Goal: Task Accomplishment & Management: Use online tool/utility

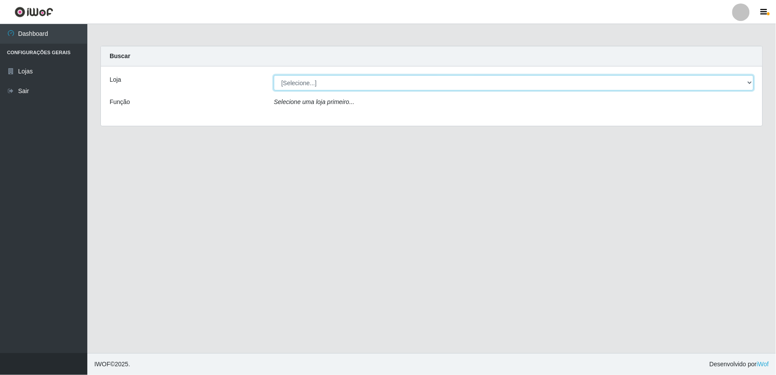
click at [745, 85] on select "[Selecione...] Queiroz Atacadão - Ceará Mirim" at bounding box center [514, 82] width 480 height 15
select select "465"
click at [274, 75] on select "[Selecione...] Queiroz Atacadão - Ceará Mirim" at bounding box center [514, 82] width 480 height 15
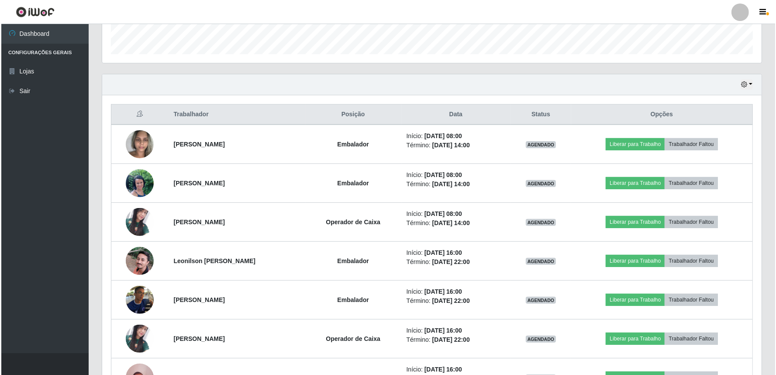
scroll to position [259, 0]
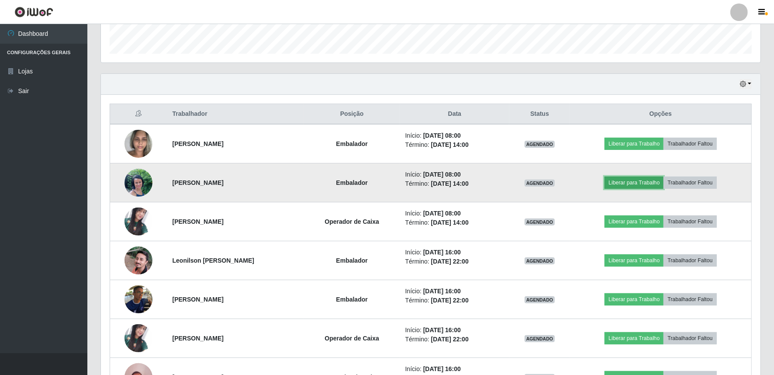
click at [645, 183] on button "Liberar para Trabalho" at bounding box center [633, 182] width 59 height 12
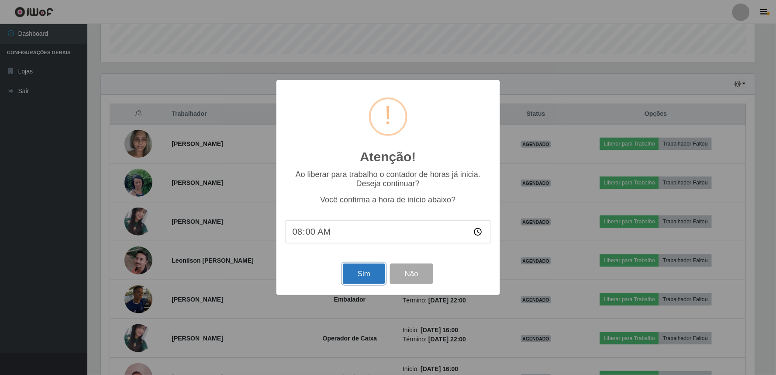
click at [357, 268] on button "Sim" at bounding box center [364, 273] width 42 height 21
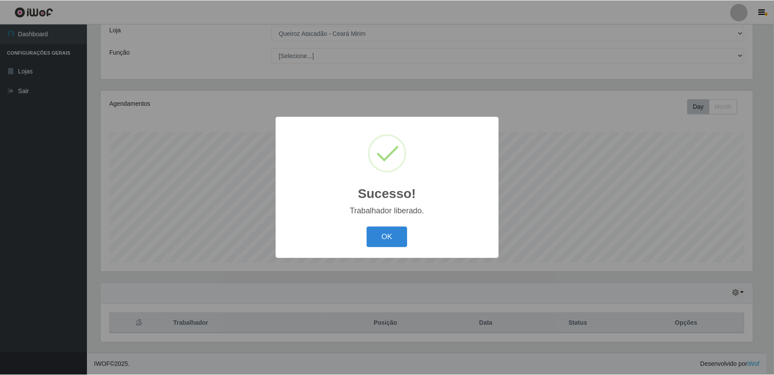
scroll to position [436518, 436045]
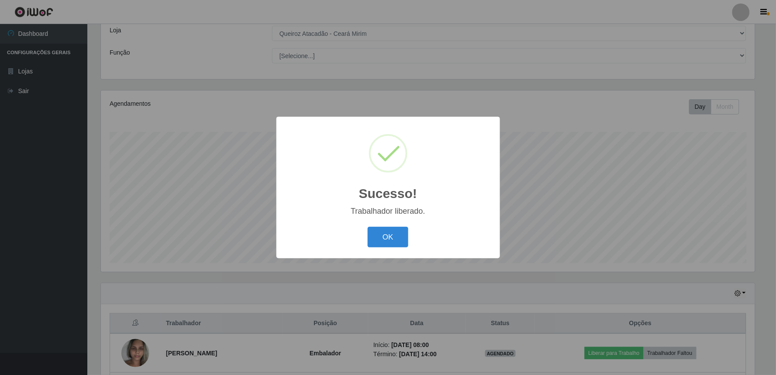
click at [376, 226] on div "OK Cancel" at bounding box center [388, 236] width 206 height 25
click at [385, 242] on button "OK" at bounding box center [388, 237] width 41 height 21
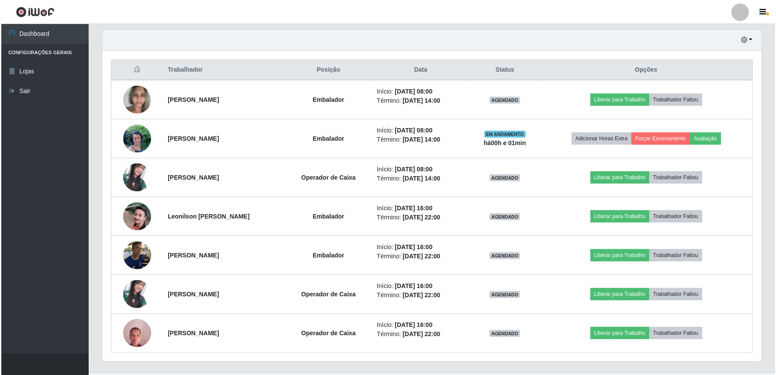
scroll to position [308, 0]
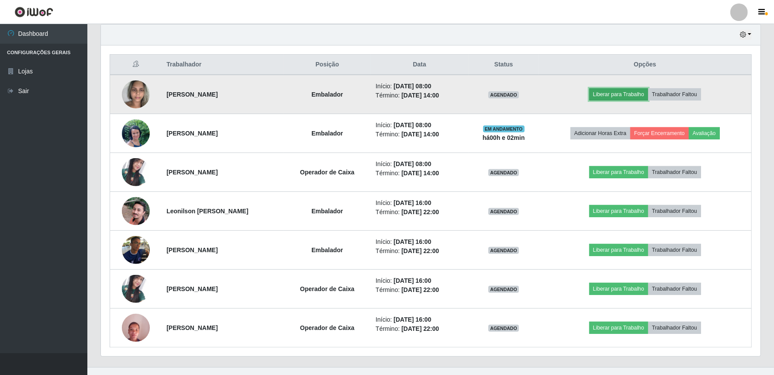
click at [628, 97] on button "Liberar para Trabalho" at bounding box center [618, 94] width 59 height 12
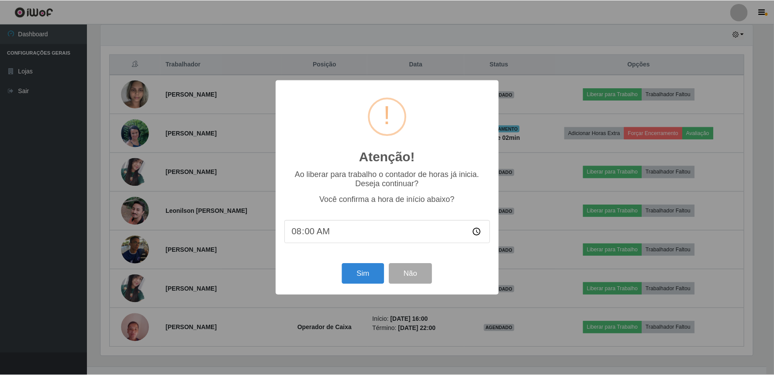
scroll to position [181, 654]
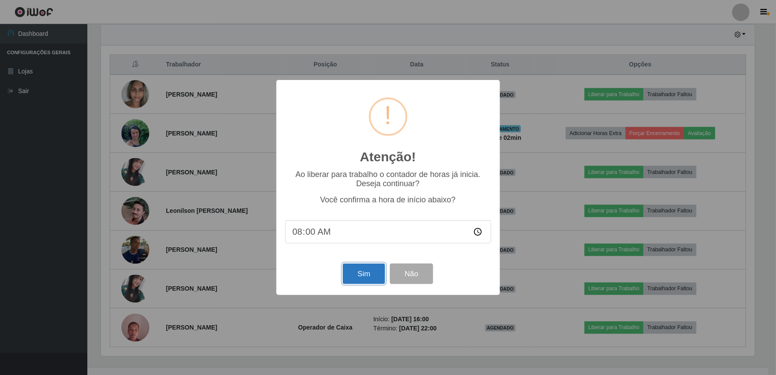
click at [374, 269] on button "Sim" at bounding box center [364, 273] width 42 height 21
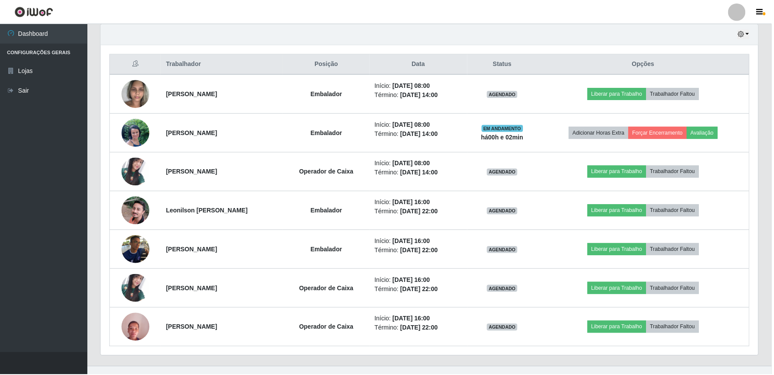
scroll to position [49, 0]
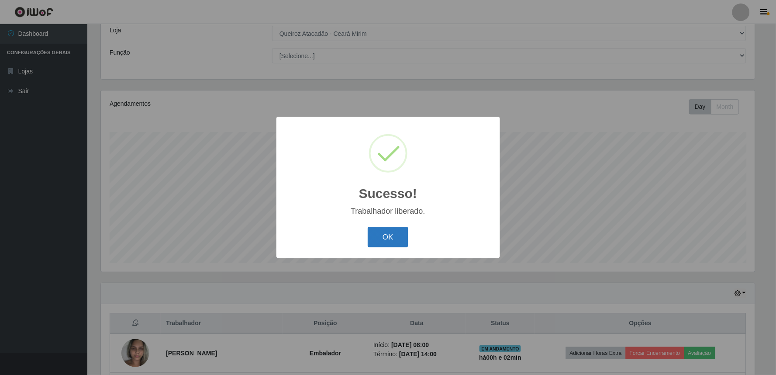
click at [392, 228] on button "OK" at bounding box center [388, 237] width 41 height 21
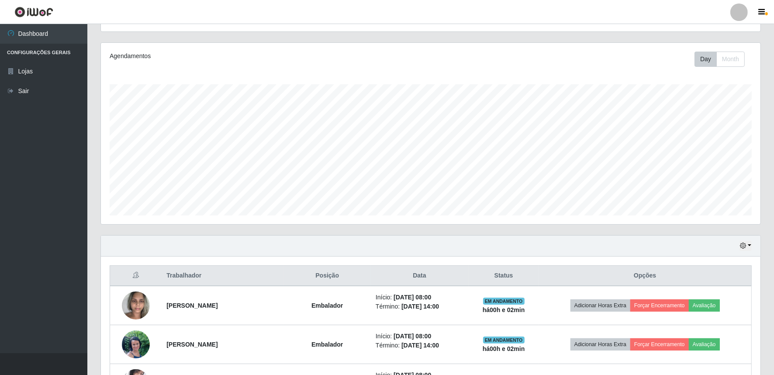
scroll to position [179, 0]
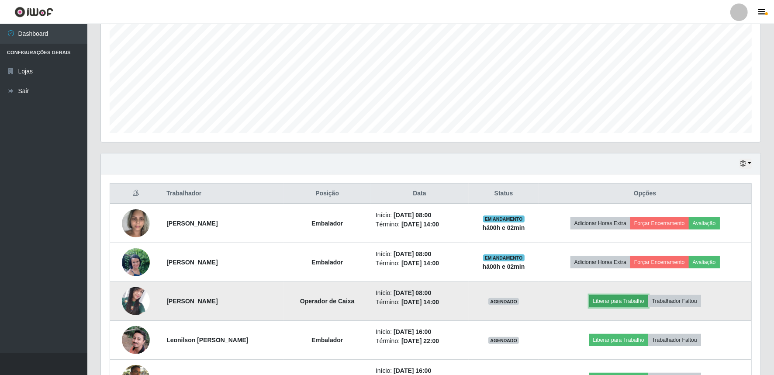
click at [641, 300] on button "Liberar para Trabalho" at bounding box center [618, 301] width 59 height 12
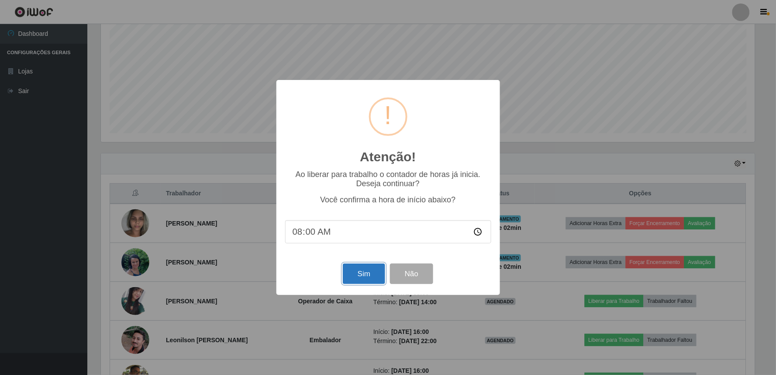
click at [361, 276] on button "Sim" at bounding box center [364, 273] width 42 height 21
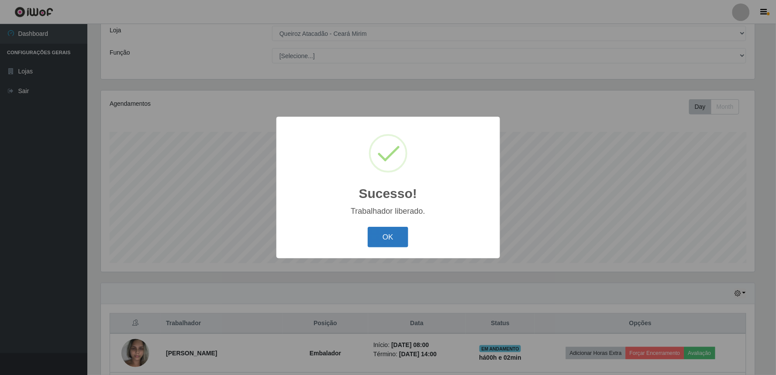
click at [394, 236] on button "OK" at bounding box center [388, 237] width 41 height 21
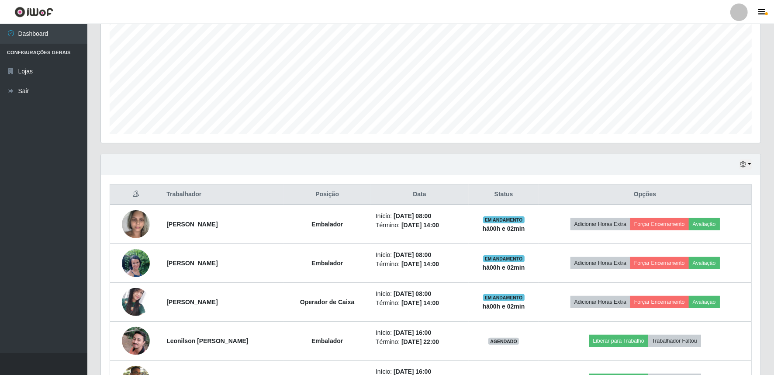
scroll to position [243, 0]
